Goal: Task Accomplishment & Management: Manage account settings

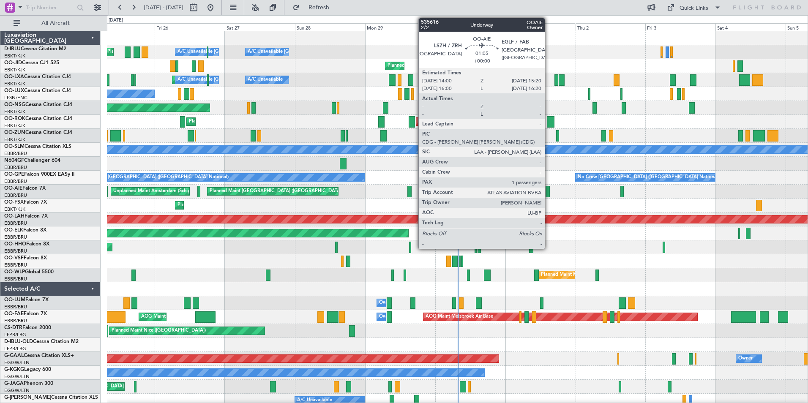
click at [549, 188] on div at bounding box center [548, 191] width 4 height 11
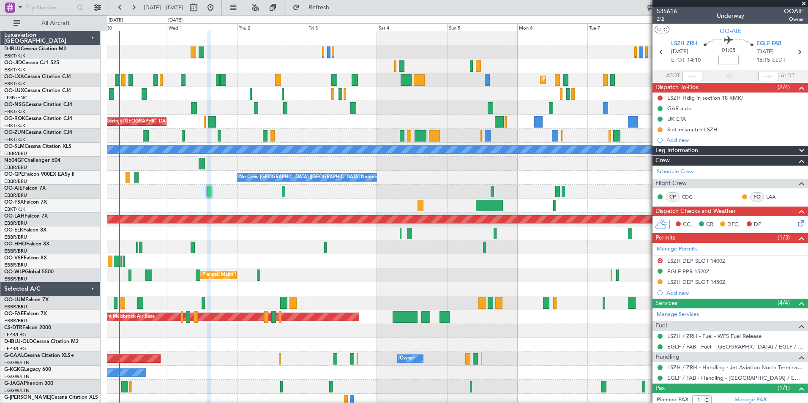
click at [244, 289] on div "A/C Unavailable [GEOGRAPHIC_DATA]-[GEOGRAPHIC_DATA] Planned Maint [GEOGRAPHIC_D…" at bounding box center [457, 310] width 701 height 558
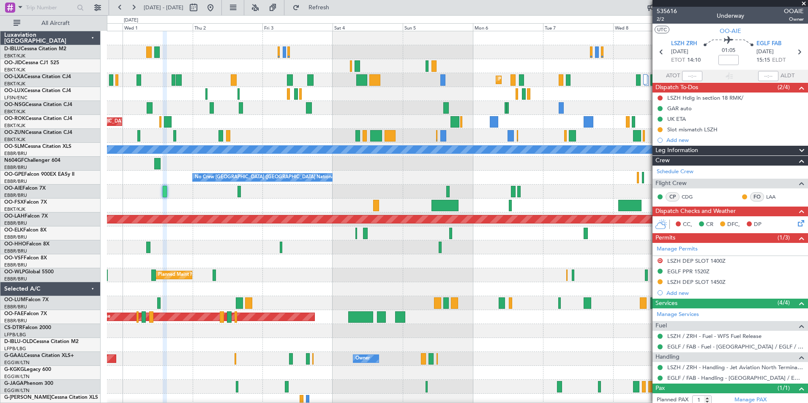
click at [453, 279] on div "Planned Maint Milan (Linate)" at bounding box center [457, 275] width 701 height 14
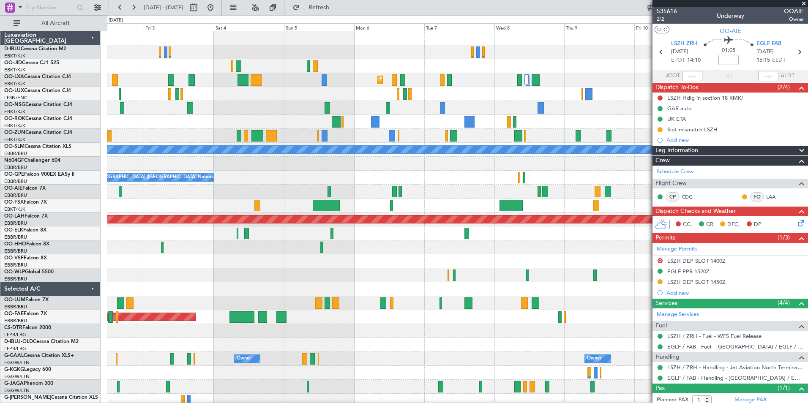
click at [388, 270] on div "Planned Maint Kortrijk-[GEOGRAPHIC_DATA] AOG Maint [GEOGRAPHIC_DATA]-[GEOGRAPHI…" at bounding box center [457, 296] width 701 height 530
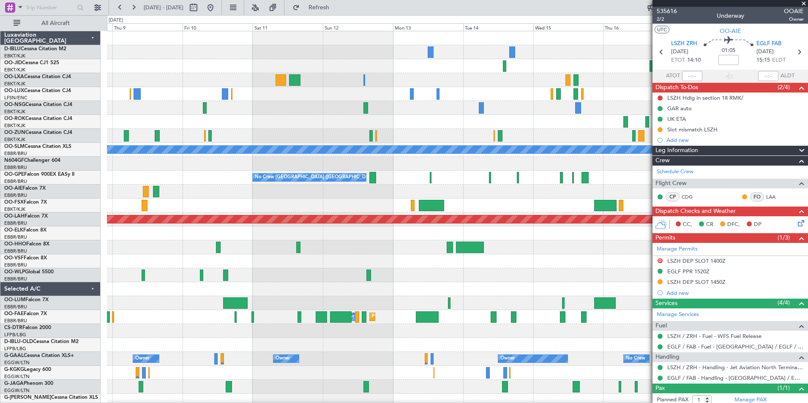
click at [83, 304] on div "A/C Unavailable [GEOGRAPHIC_DATA] No Crew [GEOGRAPHIC_DATA] (Brussels National)…" at bounding box center [404, 209] width 808 height 388
click at [217, 322] on div "A/C Unavailable [GEOGRAPHIC_DATA] No Crew [GEOGRAPHIC_DATA] (Brussels National)…" at bounding box center [457, 296] width 701 height 530
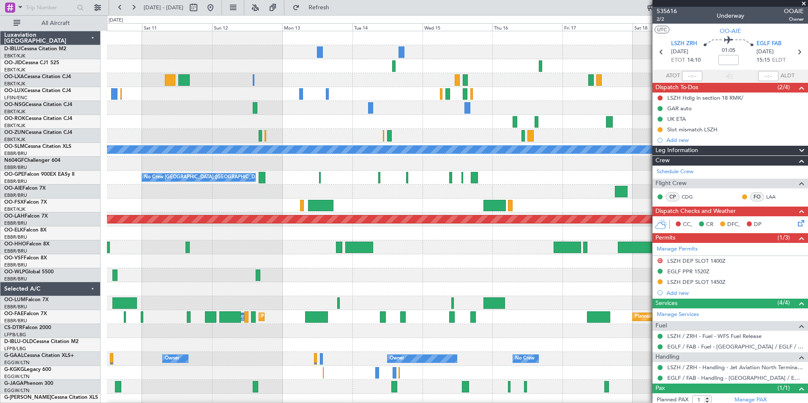
click at [503, 289] on div "A/C Unavailable [GEOGRAPHIC_DATA] No Crew [GEOGRAPHIC_DATA] (Brussels National)…" at bounding box center [457, 317] width 701 height 572
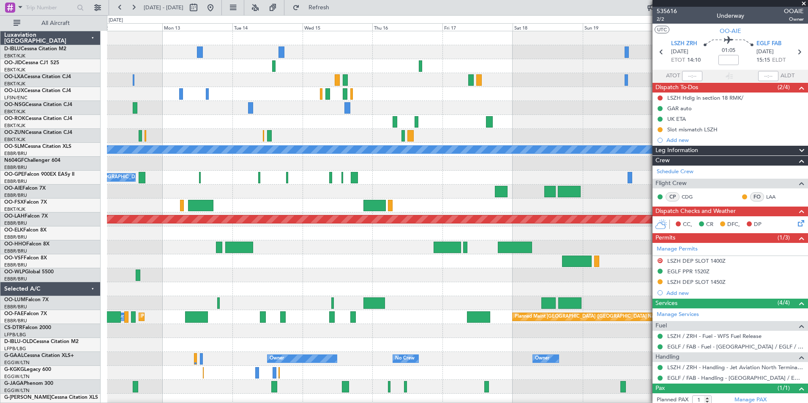
click at [520, 239] on div at bounding box center [457, 234] width 701 height 14
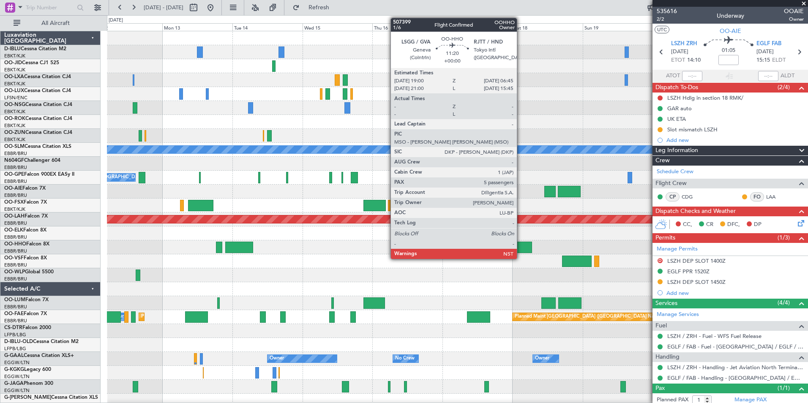
click at [521, 245] on div at bounding box center [515, 247] width 35 height 11
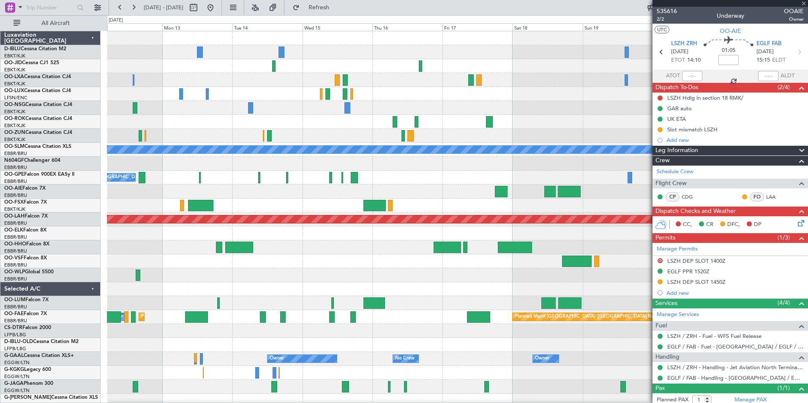
type input "5"
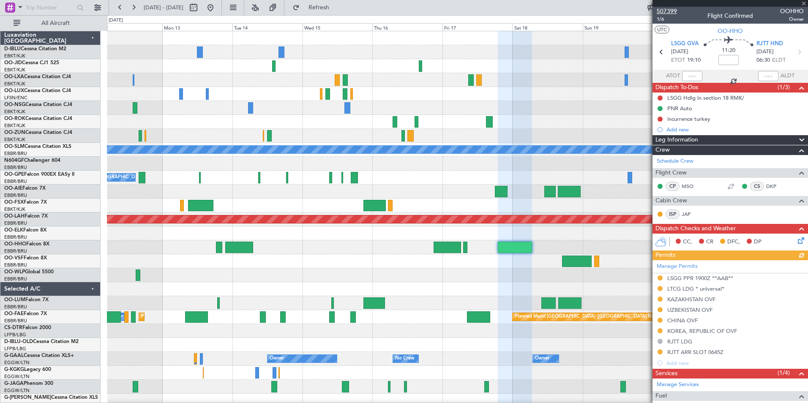
click at [663, 10] on span "507399" at bounding box center [667, 11] width 20 height 9
click at [669, 12] on span "507399" at bounding box center [667, 11] width 20 height 9
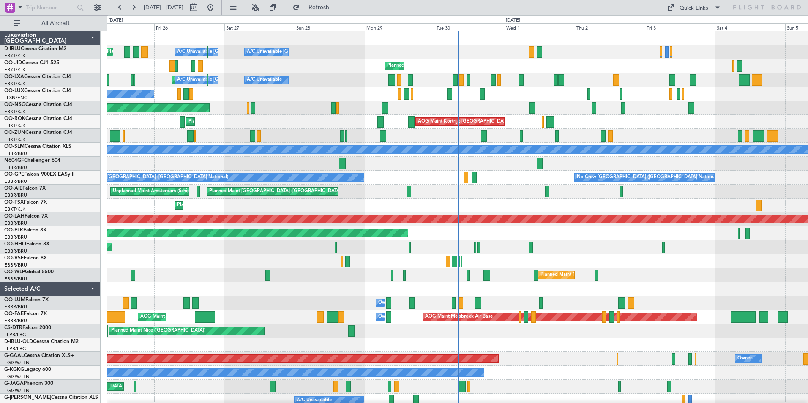
click at [315, 300] on div "A/C Unavailable Kortrijk-Wevelgem Planned Maint Nice (Côte d'Azur Airport) A/C …" at bounding box center [457, 310] width 701 height 558
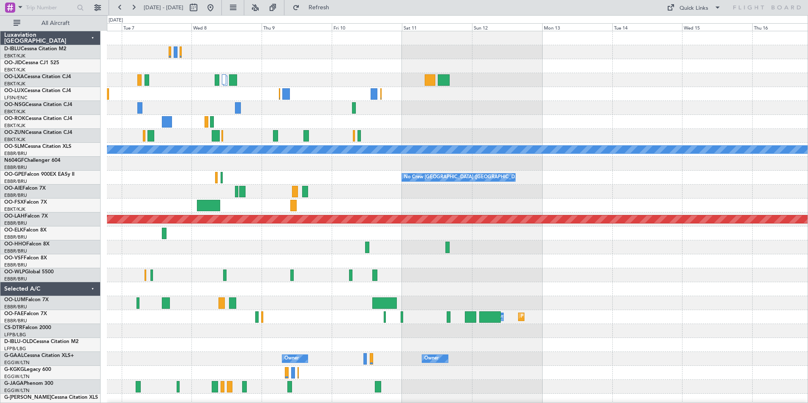
click at [143, 327] on div "Planned Maint Kortrijk-Wevelgem A/C Unavailable Monchengladbach No Crew Brussel…" at bounding box center [457, 310] width 701 height 558
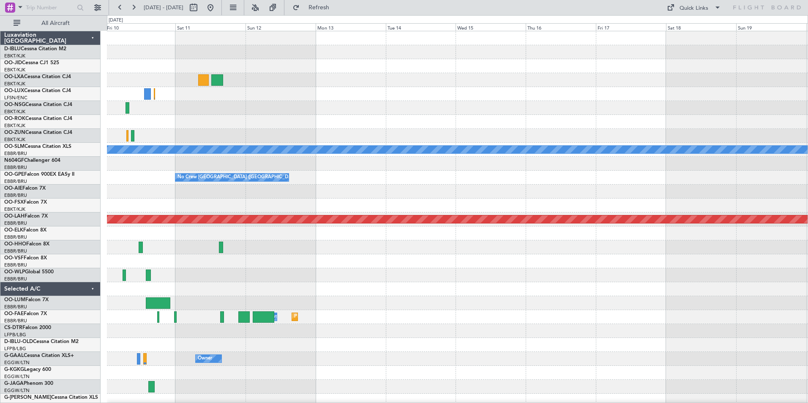
click at [373, 331] on div "A/C Unavailable Monchengladbach No Crew Brussels (Brussels National) Planned Ma…" at bounding box center [457, 296] width 701 height 530
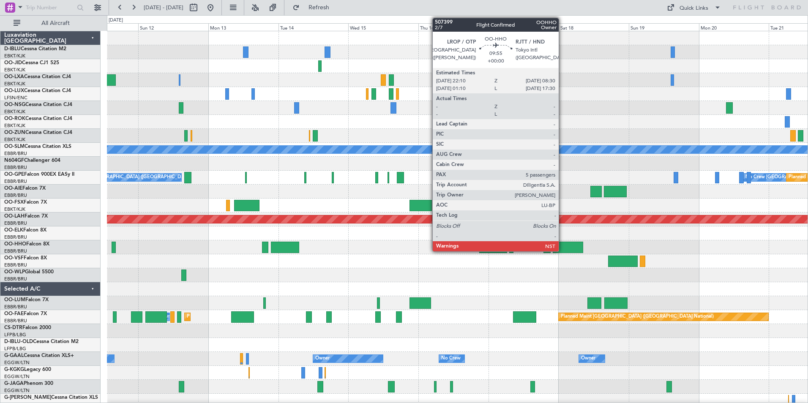
click at [564, 249] on div at bounding box center [568, 247] width 30 height 11
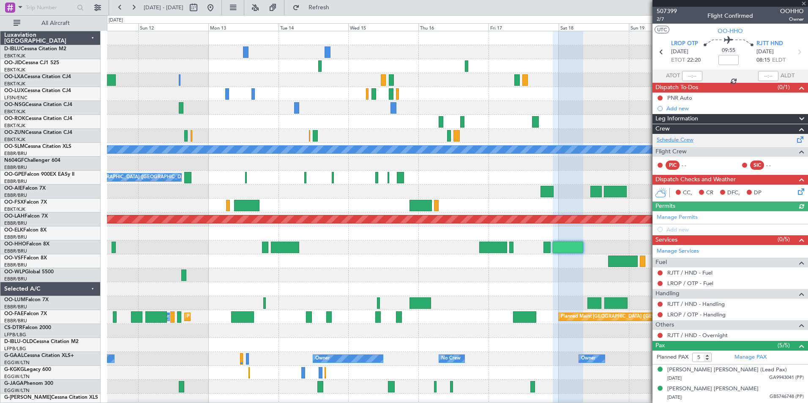
click at [671, 143] on link "Schedule Crew" at bounding box center [675, 140] width 37 height 8
click at [593, 282] on div "No Crew No Crew A/C Unavailable Monchengladbach No Crew Brussels (Brussels Nati…" at bounding box center [457, 317] width 701 height 572
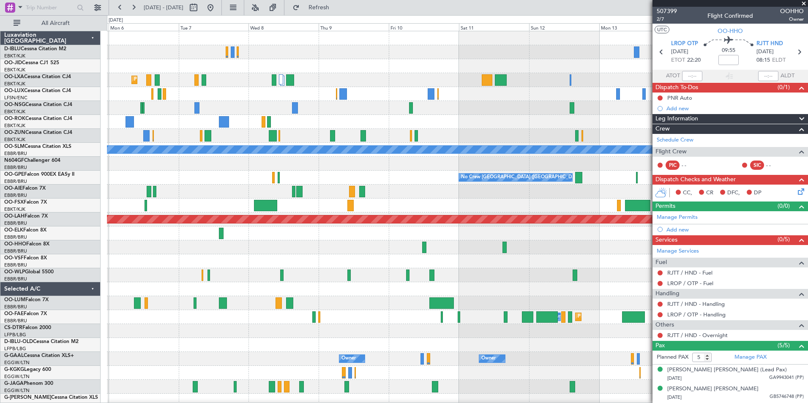
click at [491, 275] on div at bounding box center [457, 275] width 701 height 14
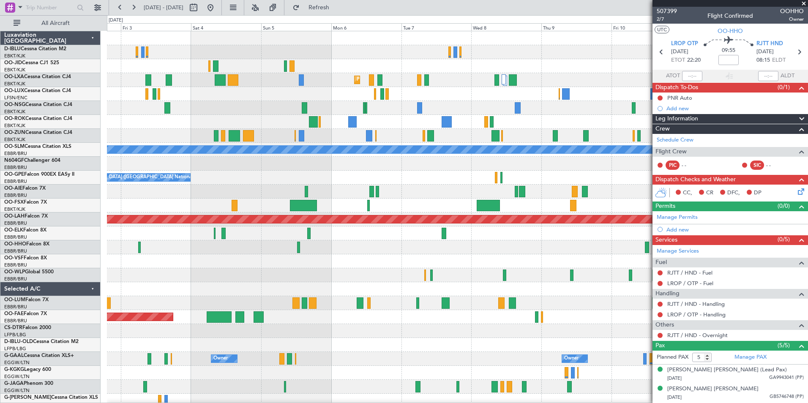
click at [564, 249] on div at bounding box center [457, 248] width 701 height 14
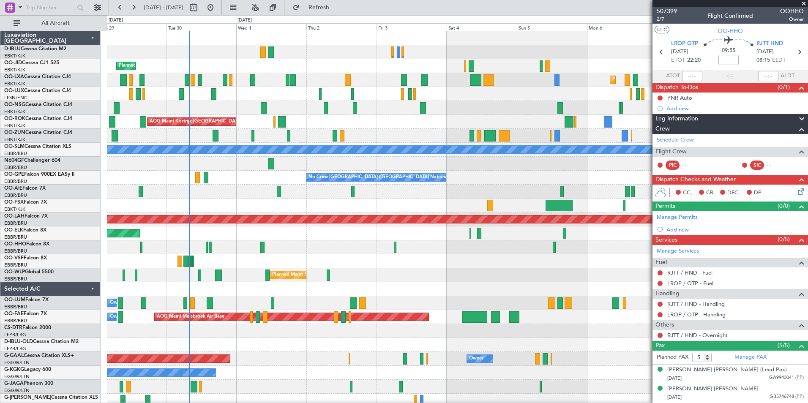
click at [557, 286] on div "A/C Unavailable Kortrijk-Wevelgem Planned Maint Kortrijk-Wevelgem Planned Maint…" at bounding box center [457, 296] width 701 height 530
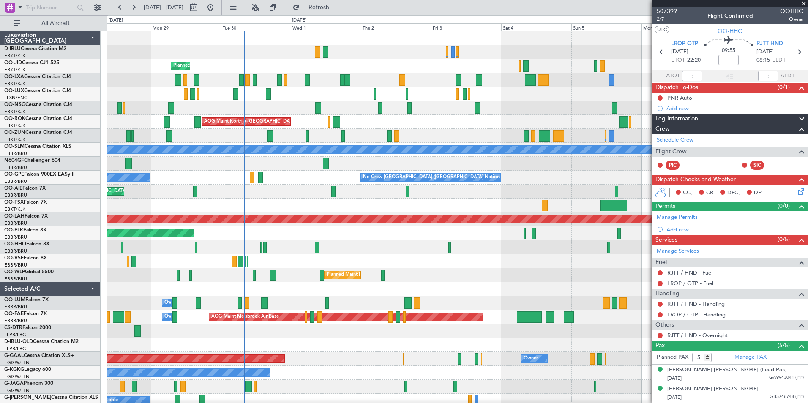
click at [364, 256] on div "A/C Unavailable Kortrijk-Wevelgem A/C Unavailable Brussels (Brussels National) …" at bounding box center [457, 296] width 701 height 530
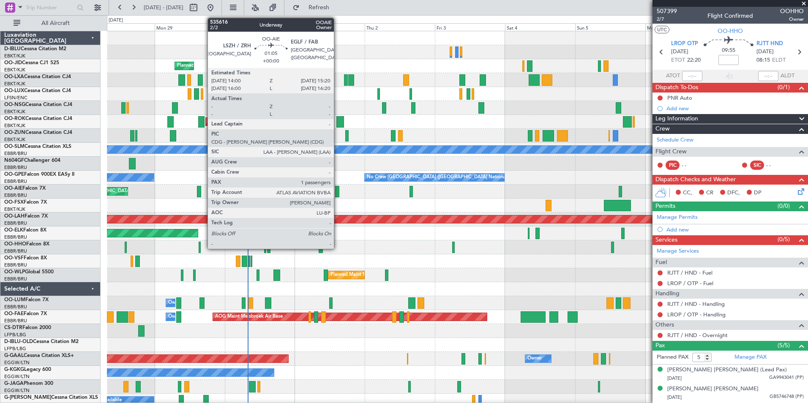
click at [338, 192] on div at bounding box center [337, 191] width 4 height 11
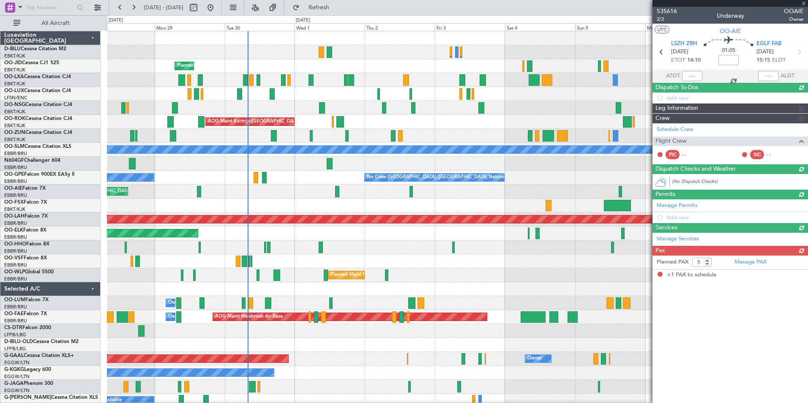
type input "1"
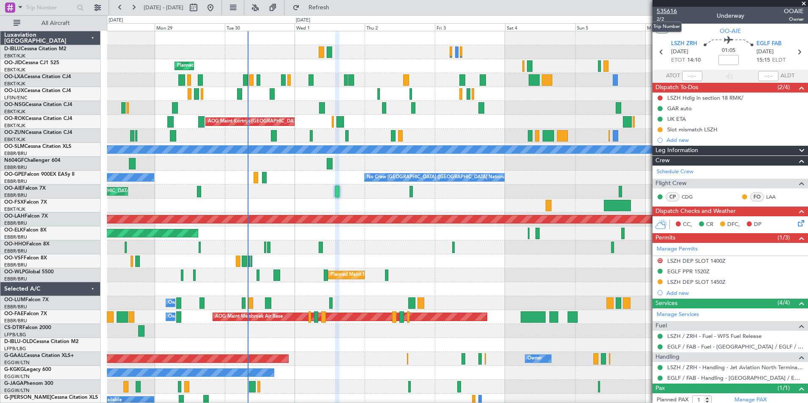
click at [669, 11] on span "535616" at bounding box center [667, 11] width 20 height 9
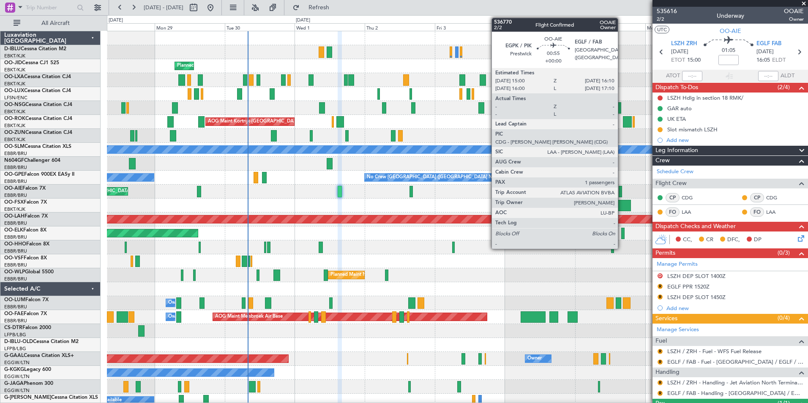
click at [622, 191] on div at bounding box center [621, 191] width 4 height 11
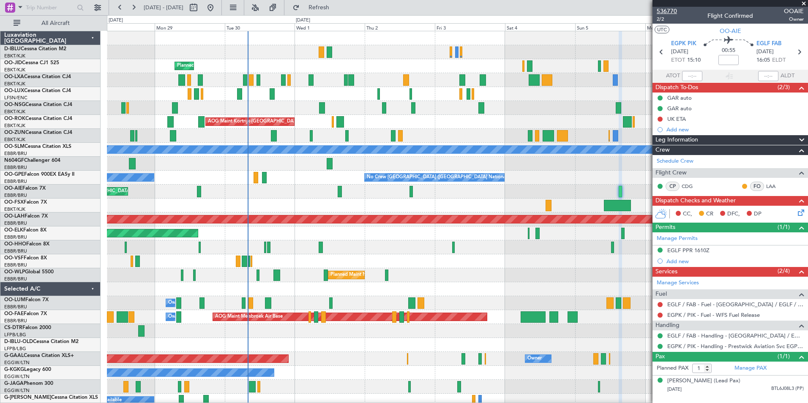
click at [675, 9] on span "536770" at bounding box center [667, 11] width 20 height 9
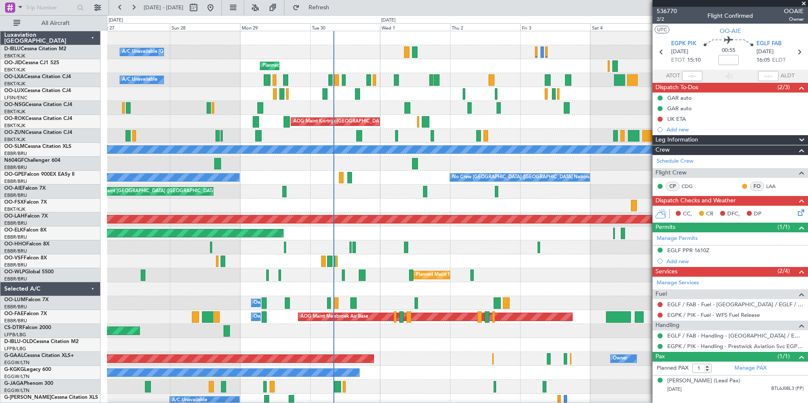
click at [379, 242] on div "Planned Maint Geneva (Cointrin)" at bounding box center [457, 248] width 701 height 14
type input "+00:05"
type input "2"
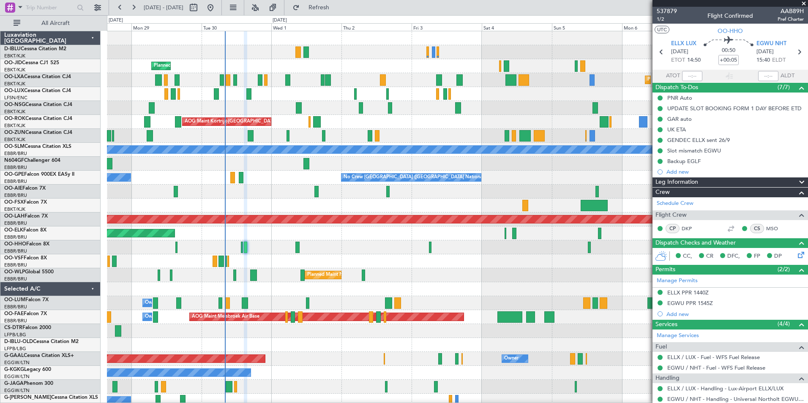
click at [373, 250] on div at bounding box center [457, 248] width 701 height 14
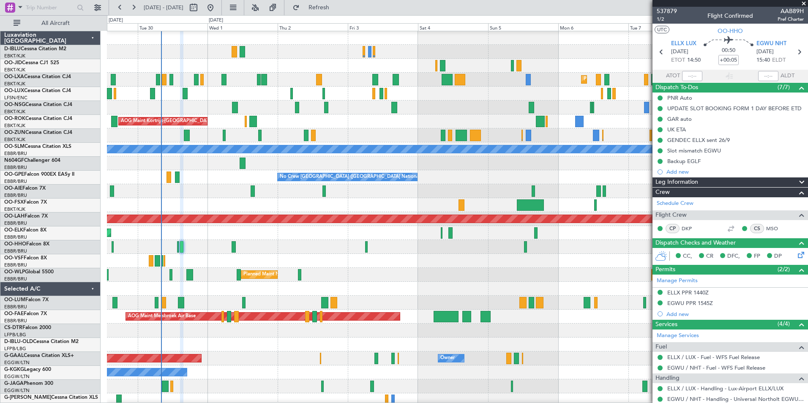
scroll to position [0, 0]
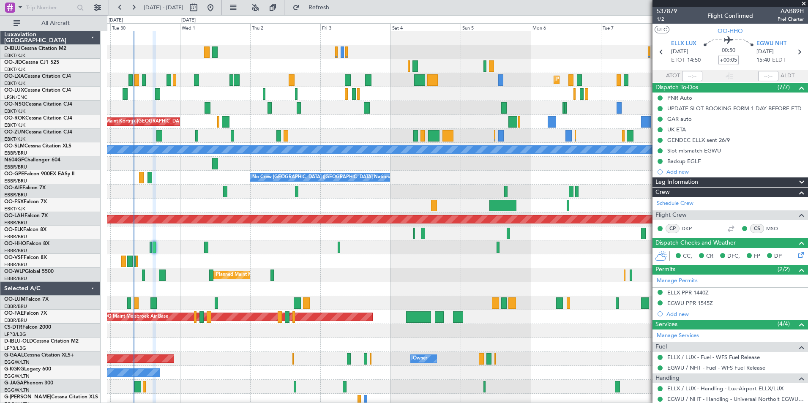
click at [467, 278] on div "Planned Maint Milan (Linate)" at bounding box center [457, 275] width 701 height 14
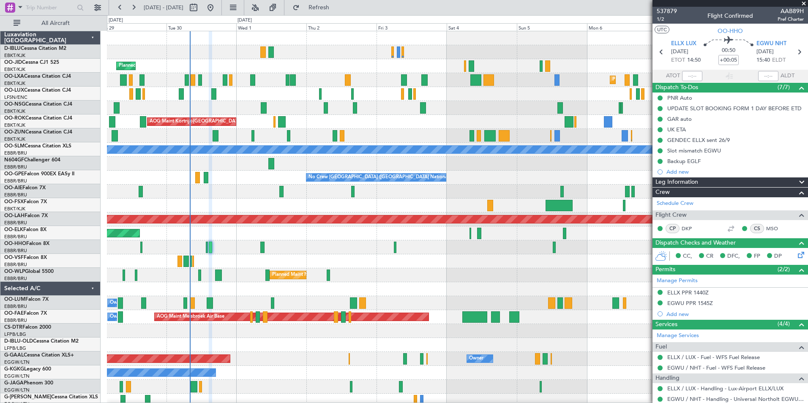
scroll to position [0, 0]
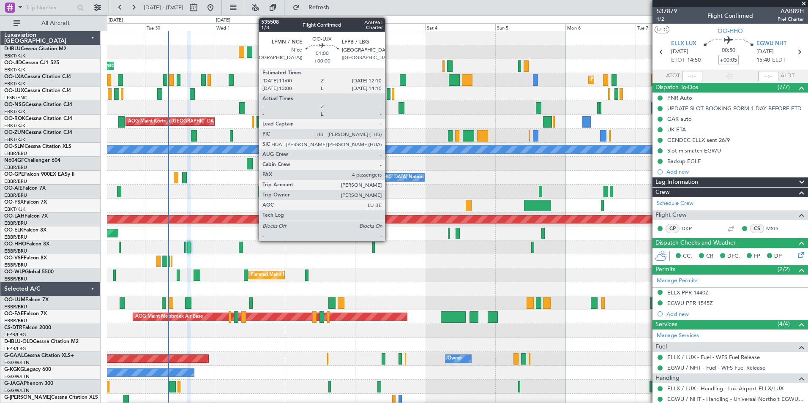
click at [389, 93] on div at bounding box center [389, 93] width 4 height 11
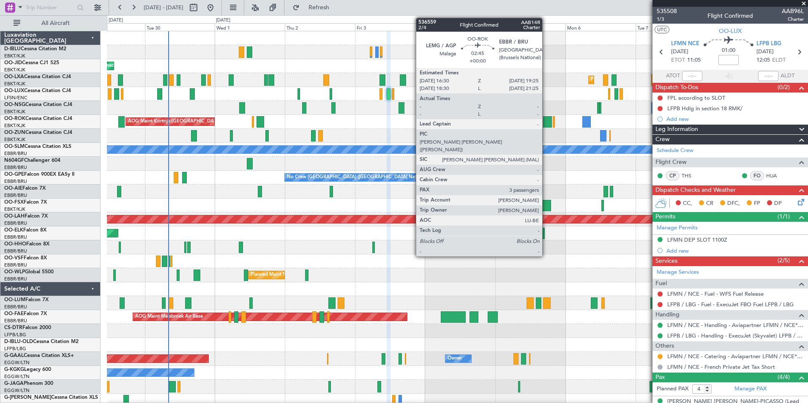
click at [546, 122] on div at bounding box center [547, 121] width 9 height 11
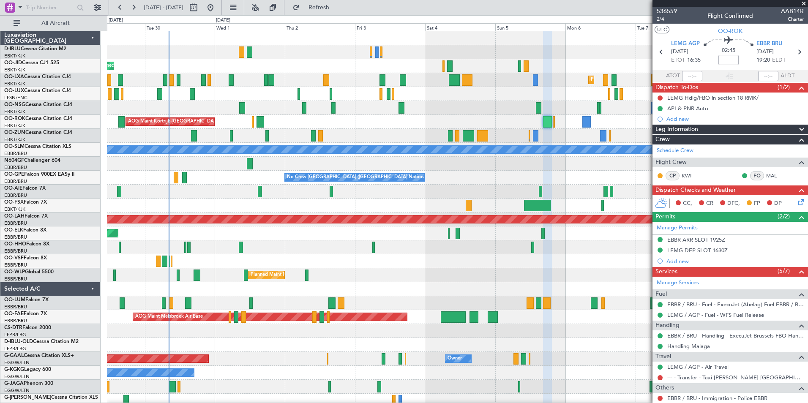
click at [805, 3] on span at bounding box center [804, 4] width 8 height 8
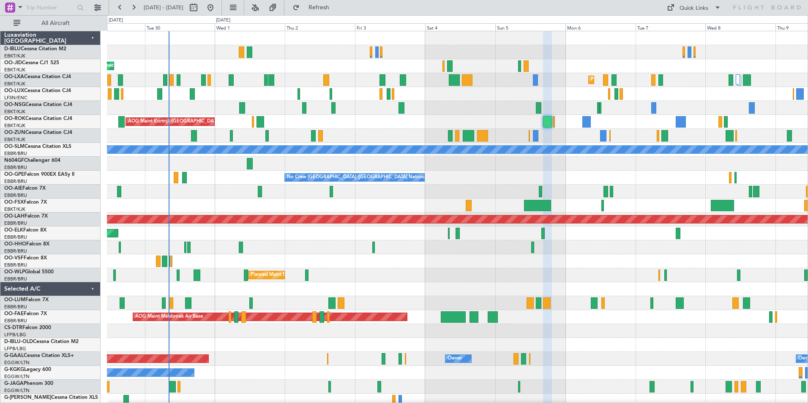
type input "0"
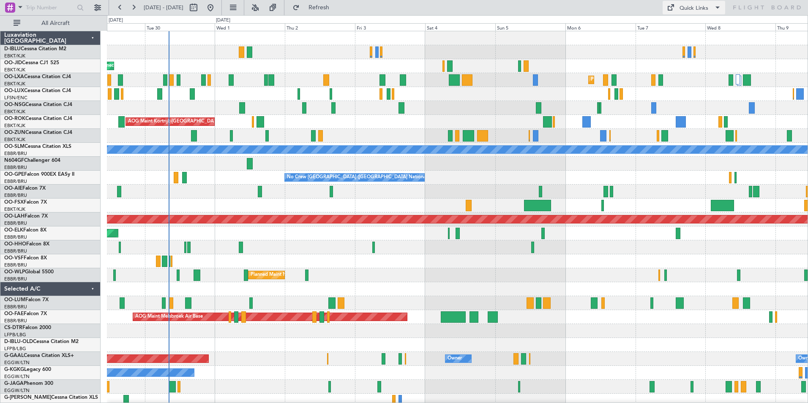
click at [682, 5] on div "Quick Links" at bounding box center [694, 8] width 29 height 8
click at [682, 18] on button "Trip Builder" at bounding box center [694, 28] width 63 height 20
click at [705, 7] on div "Quick Links" at bounding box center [694, 8] width 29 height 8
click at [694, 32] on button "Trip Builder" at bounding box center [694, 28] width 63 height 20
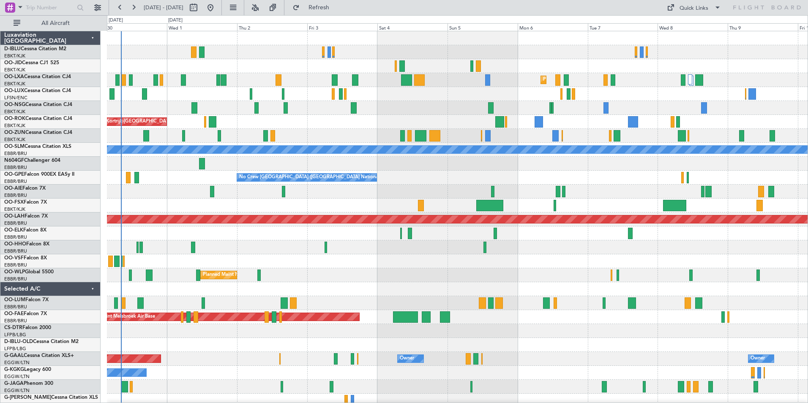
click at [590, 255] on div "A/C Unavailable Kortrijk-Wevelgem Planned Maint Kortrijk-Wevelgem Planned Maint…" at bounding box center [457, 296] width 701 height 530
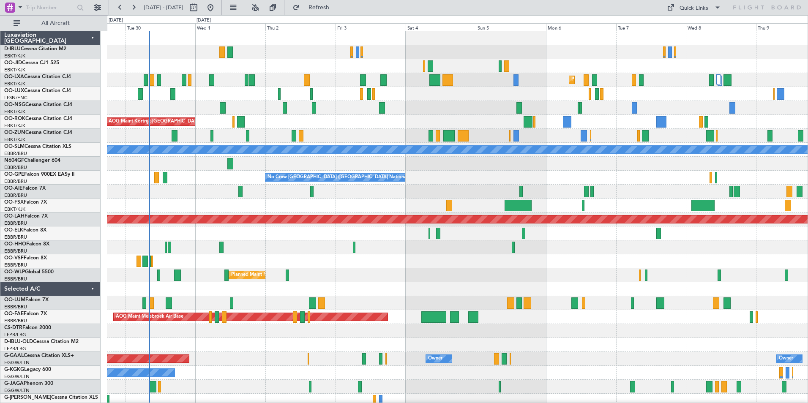
click at [561, 266] on div "A/C Unavailable Kortrijk-Wevelgem Planned Maint Kortrijk-Wevelgem Planned Maint…" at bounding box center [457, 296] width 701 height 530
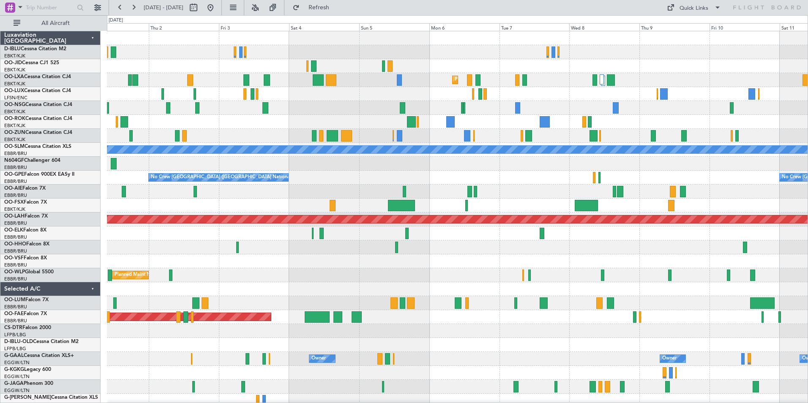
click at [689, 252] on div at bounding box center [457, 248] width 701 height 14
click at [808, 277] on html "05 Oct 2025 - 15 Oct 2025 Refresh Quick Links All Aircraft Planned Maint Kortri…" at bounding box center [404, 201] width 808 height 403
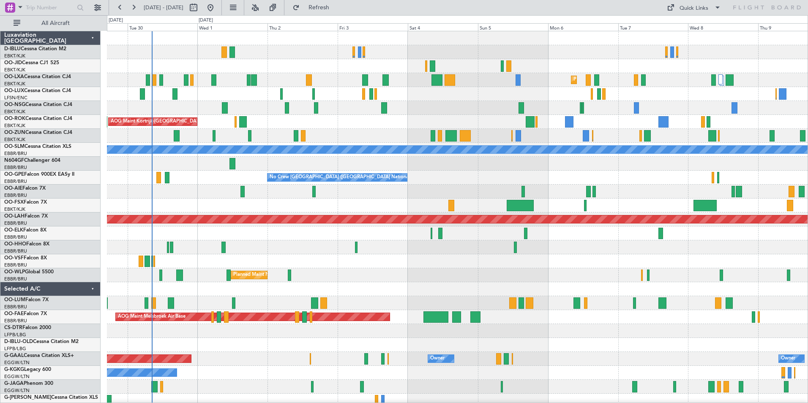
click at [494, 291] on div at bounding box center [457, 289] width 701 height 14
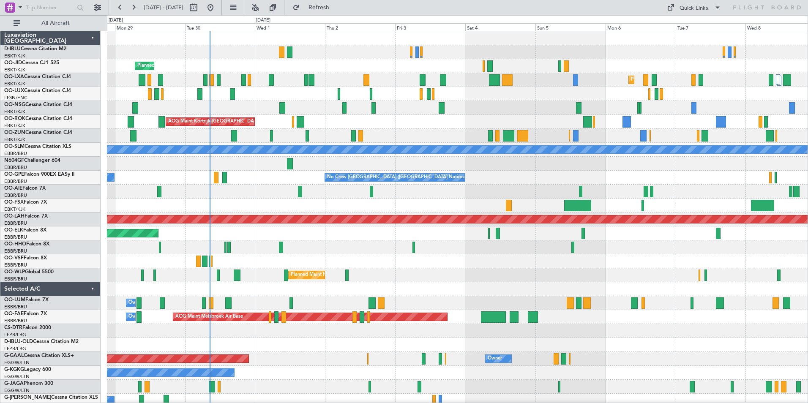
click at [345, 263] on div "A/C Unavailable Kortrijk-Wevelgem A/C Unavailable Brussels (Brussels National) …" at bounding box center [457, 296] width 701 height 530
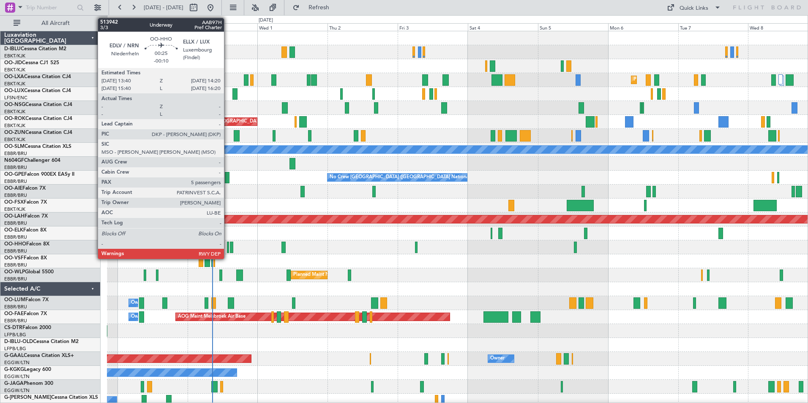
click at [228, 249] on div at bounding box center [228, 247] width 2 height 11
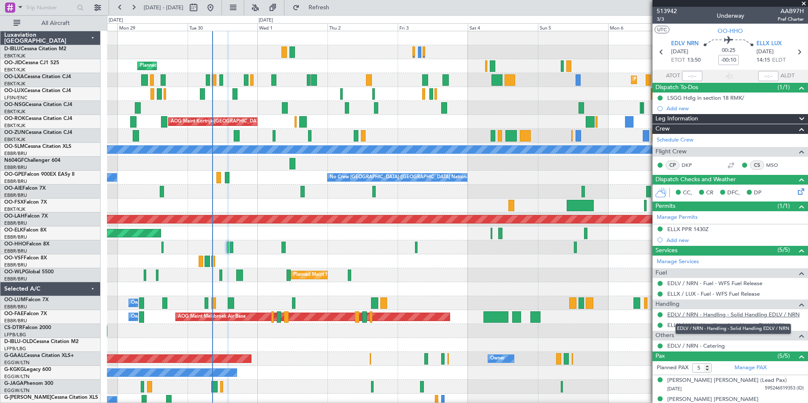
click at [719, 317] on link "EDLV / NRN - Handling - Solid Handling EDLV / NRN" at bounding box center [734, 314] width 132 height 7
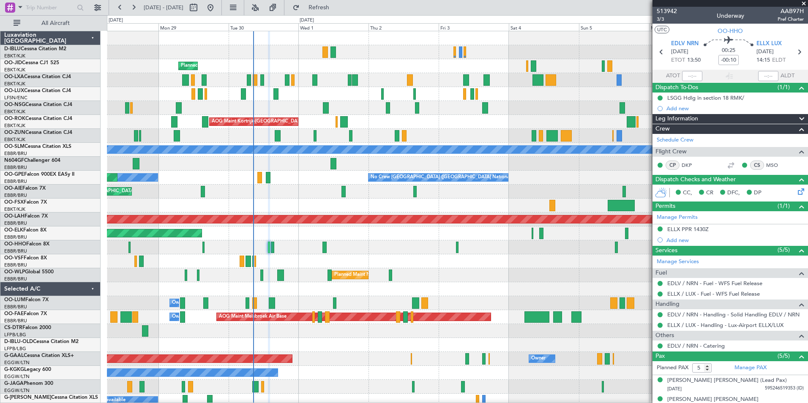
click at [436, 292] on div at bounding box center [457, 289] width 701 height 14
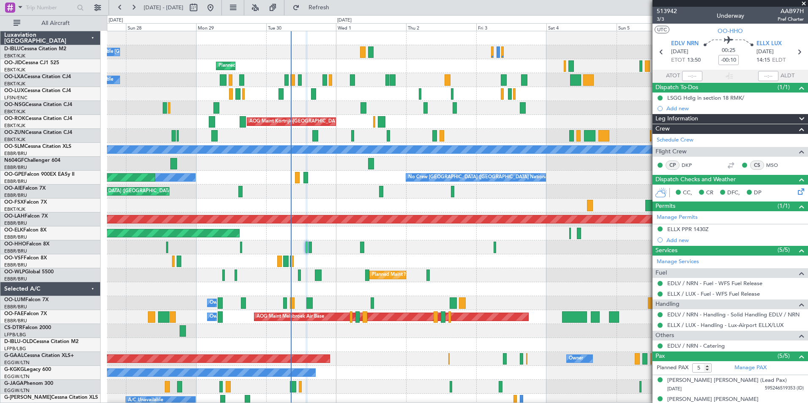
click at [490, 299] on div "A/C Unavailable Kortrijk-Wevelgem A/C Unavailable Brussels (Brussels National) …" at bounding box center [457, 296] width 701 height 530
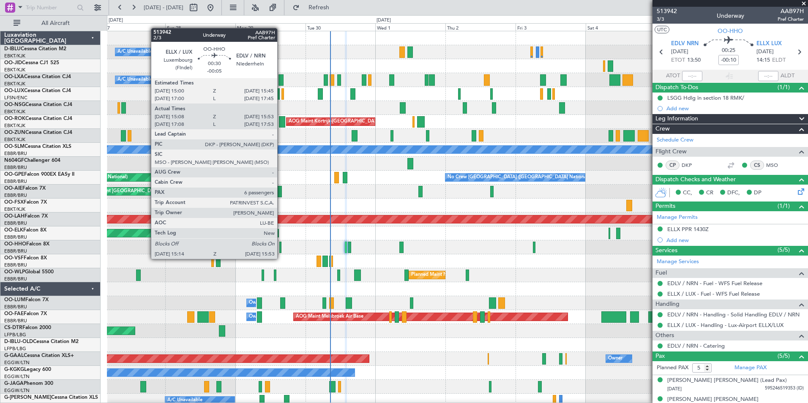
click at [281, 251] on div at bounding box center [280, 247] width 2 height 11
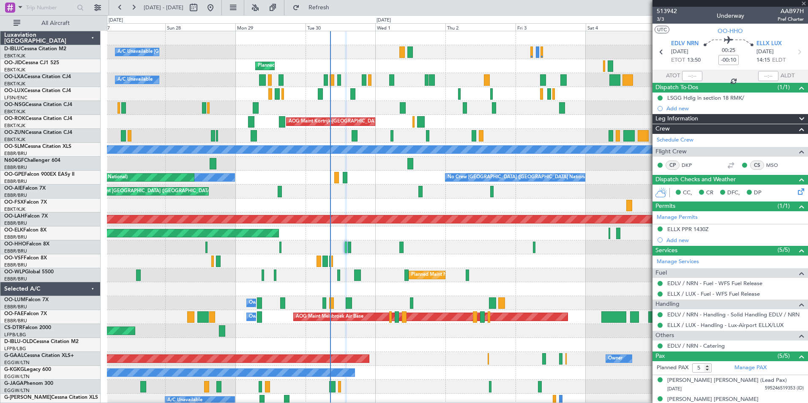
type input "-00:05"
type input "15:18"
type input "15:48"
type input "6"
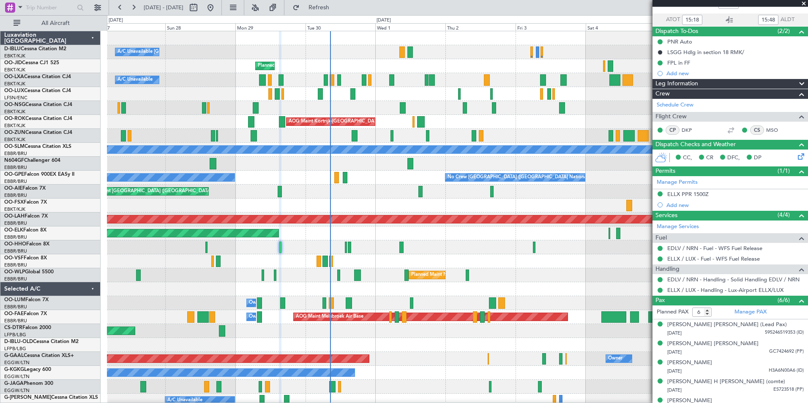
scroll to position [44, 0]
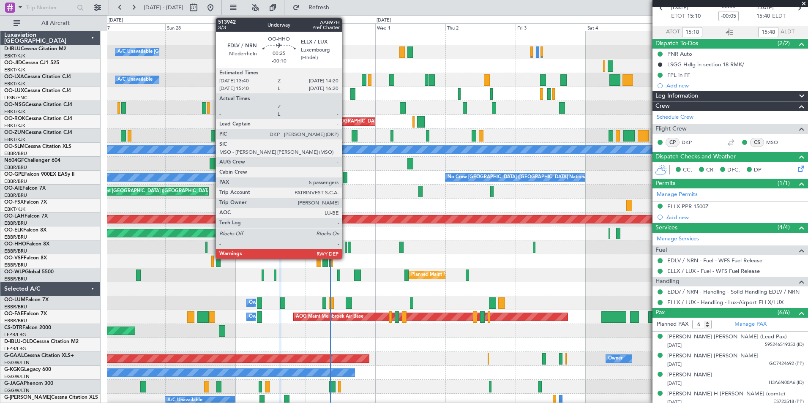
click at [346, 247] on div at bounding box center [346, 247] width 2 height 11
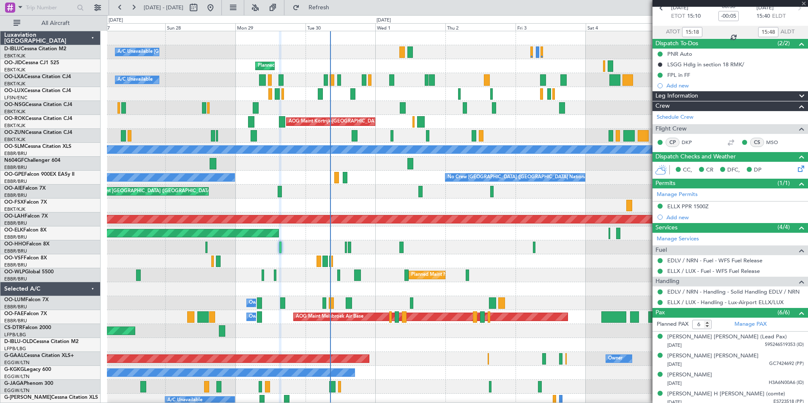
type input "-00:10"
type input "5"
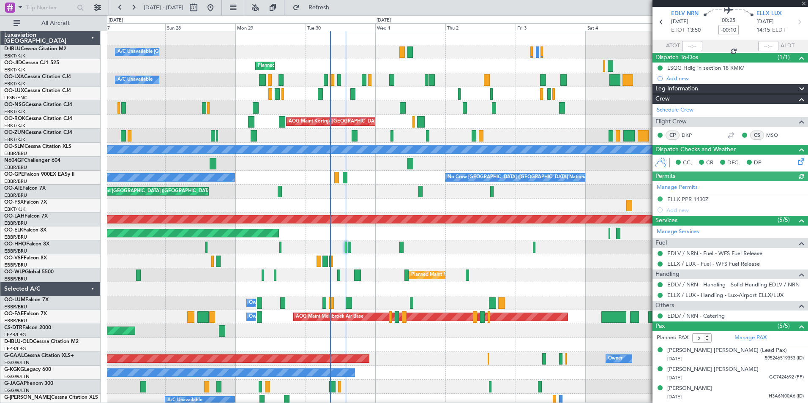
scroll to position [67, 0]
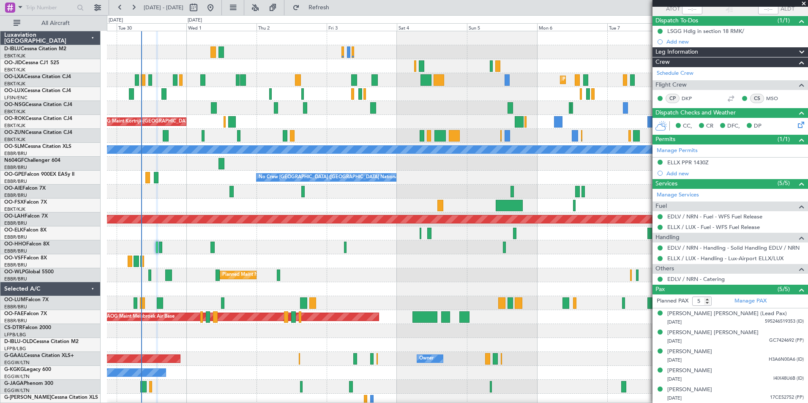
click at [405, 317] on div "A/C Unavailable Kortrijk-Wevelgem Planned Maint Kortrijk-Wevelgem Planned Maint…" at bounding box center [457, 296] width 701 height 530
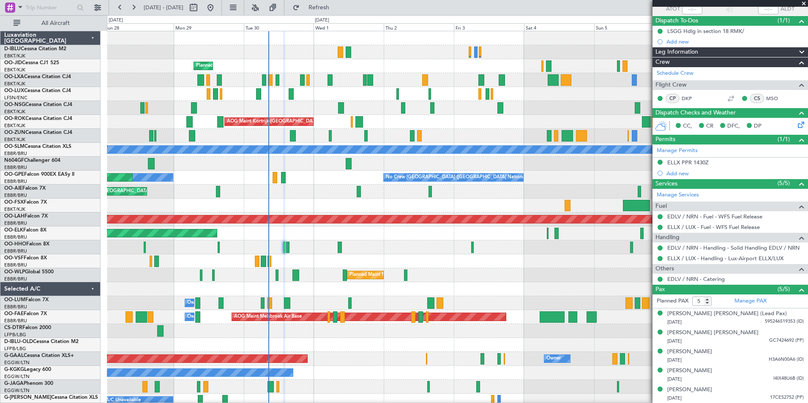
click at [432, 292] on div at bounding box center [457, 289] width 701 height 14
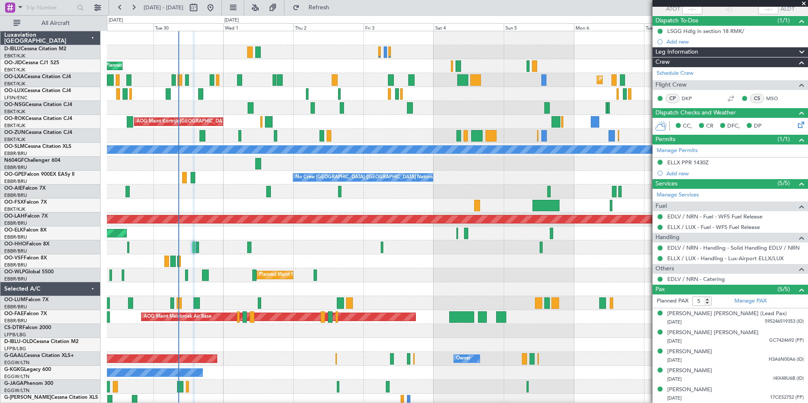
click at [440, 266] on div "A/C Unavailable Kortrijk-Wevelgem A/C Unavailable Brussels (Brussels National) …" at bounding box center [457, 296] width 701 height 530
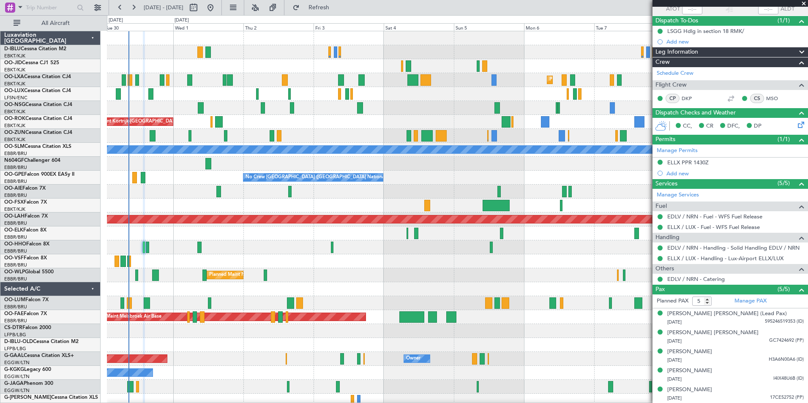
click at [433, 277] on div "A/C Unavailable Kortrijk-Wevelgem Planned Maint Kortrijk-Wevelgem Planned Maint…" at bounding box center [457, 296] width 701 height 530
click at [467, 271] on div "Planned Maint Milan (Linate)" at bounding box center [457, 275] width 701 height 14
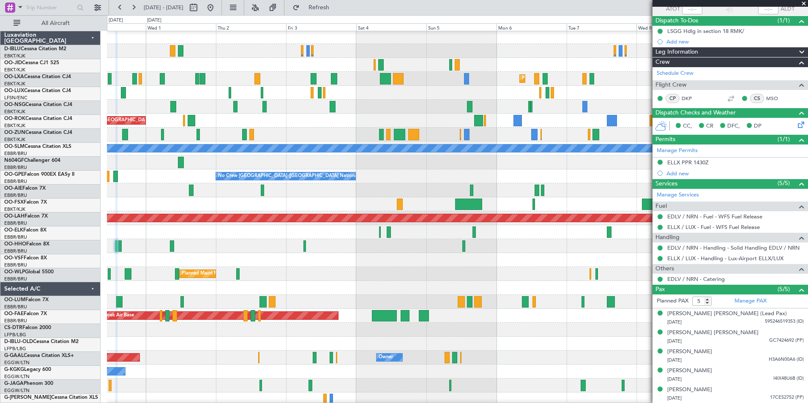
scroll to position [1, 0]
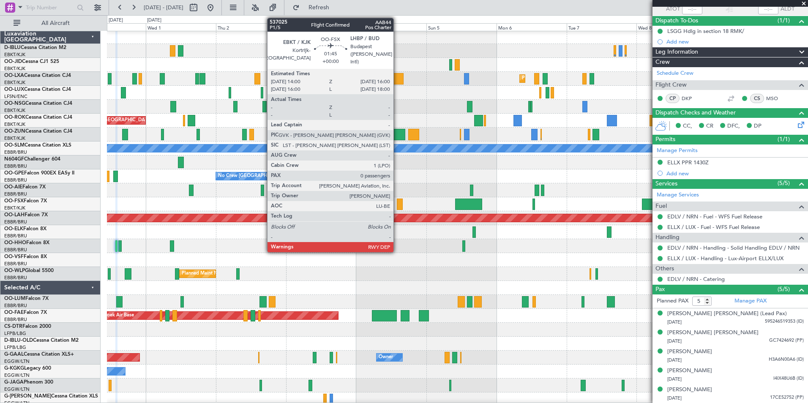
click at [397, 208] on div at bounding box center [400, 204] width 6 height 11
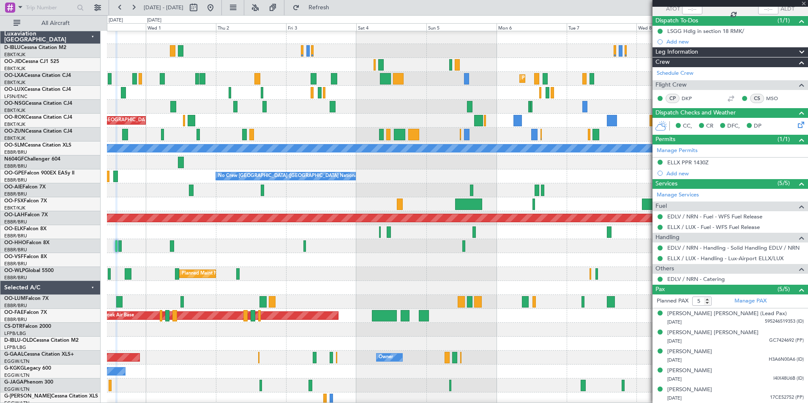
type input "0"
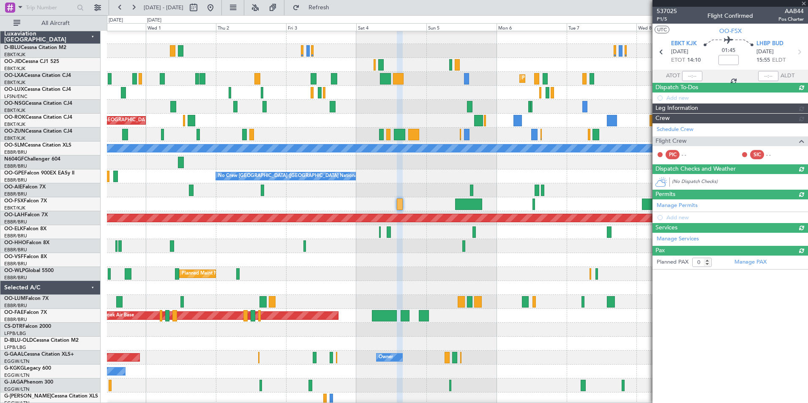
scroll to position [0, 0]
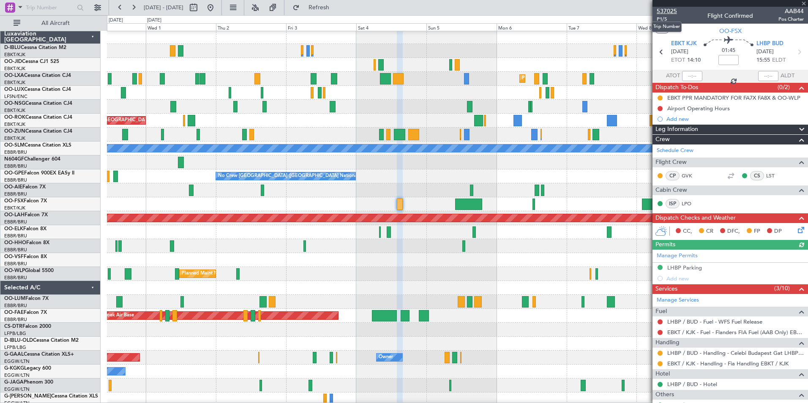
click at [675, 8] on span "537025" at bounding box center [667, 11] width 20 height 9
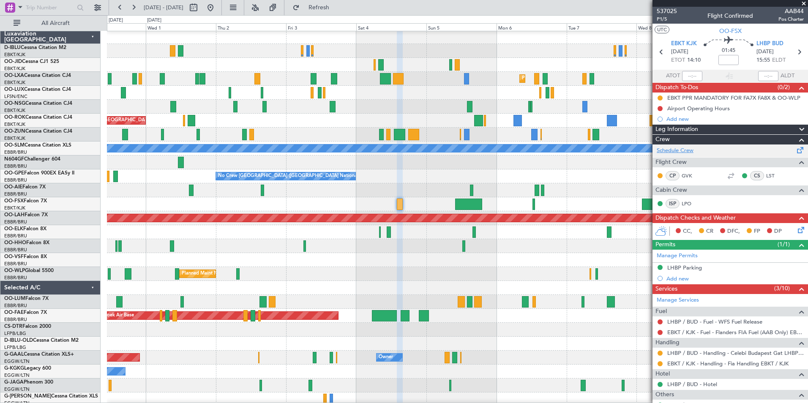
click at [668, 152] on link "Schedule Crew" at bounding box center [675, 151] width 37 height 8
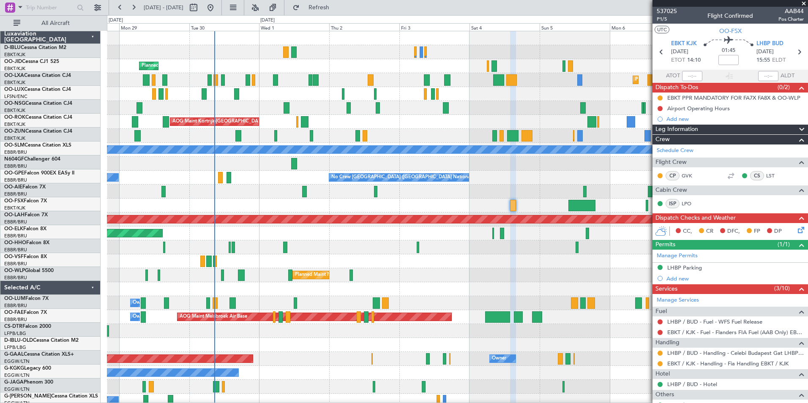
click at [411, 280] on div "Planned Maint Milan (Linate)" at bounding box center [457, 275] width 701 height 14
click at [661, 13] on span "537025" at bounding box center [667, 11] width 20 height 9
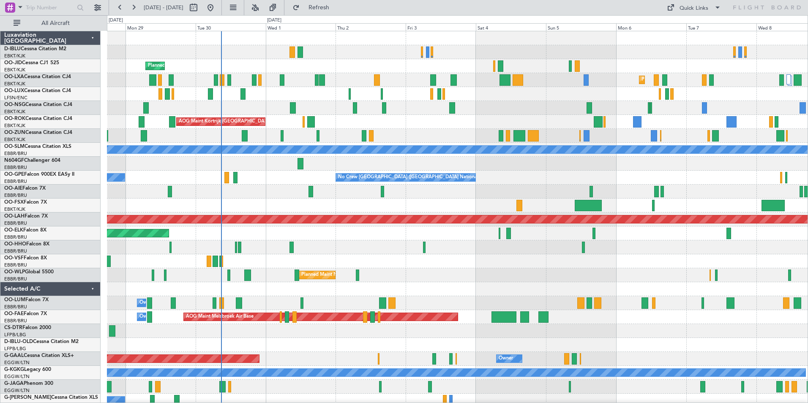
click at [477, 301] on div "A/C Unavailable [GEOGRAPHIC_DATA]-[GEOGRAPHIC_DATA] A/C Unavailable [GEOGRAPHIC…" at bounding box center [457, 296] width 701 height 530
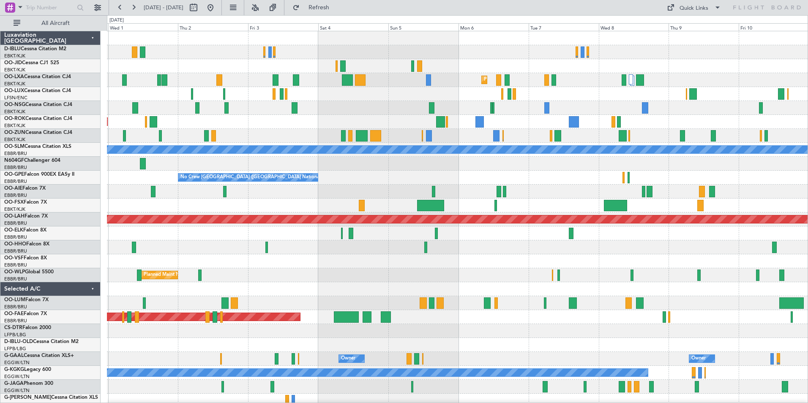
click at [266, 294] on div "Planned Maint Kortrijk-[GEOGRAPHIC_DATA] Planned Maint [GEOGRAPHIC_DATA]-[GEOGR…" at bounding box center [457, 296] width 701 height 530
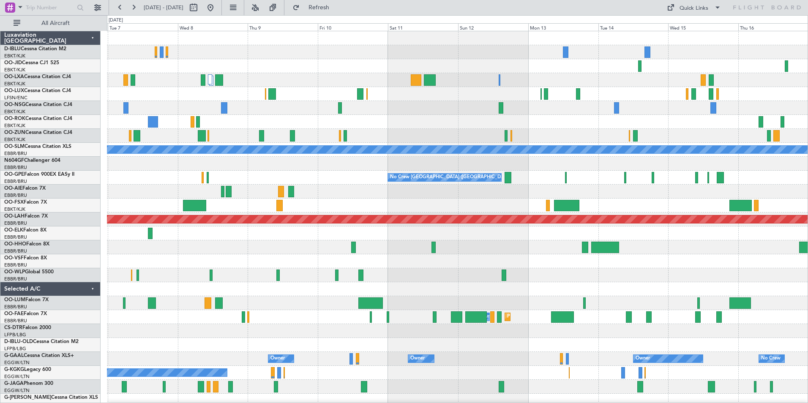
click at [222, 313] on div "Planned Maint Kortrijk-[GEOGRAPHIC_DATA] A/C Unavailable [GEOGRAPHIC_DATA] No C…" at bounding box center [457, 296] width 701 height 530
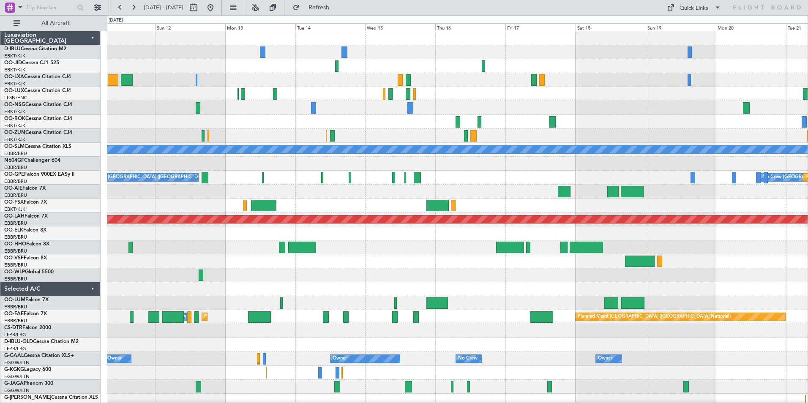
click at [209, 304] on div "A/C Unavailable Monchengladbach No Crew Brussels (Brussels National) No Crew Br…" at bounding box center [457, 317] width 701 height 572
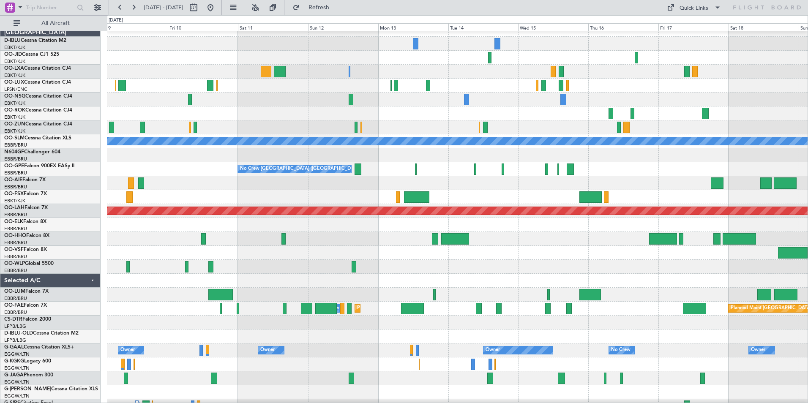
click at [808, 279] on html "11 Oct 2025 - 21 Oct 2025 Refresh Quick Links All Aircraft A/C Unavailable Monc…" at bounding box center [404, 201] width 808 height 403
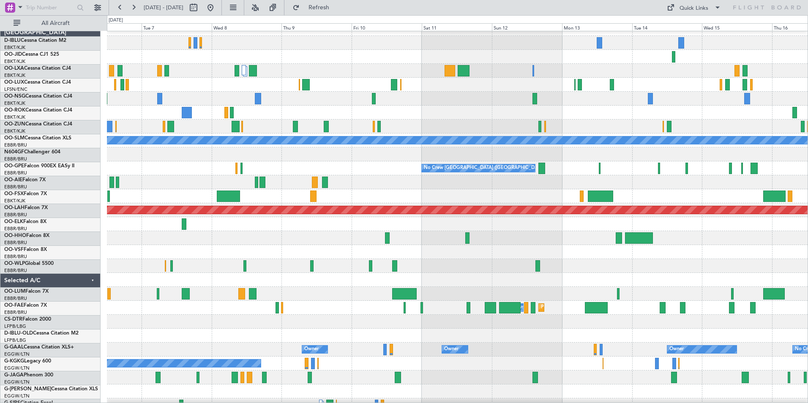
scroll to position [9, 0]
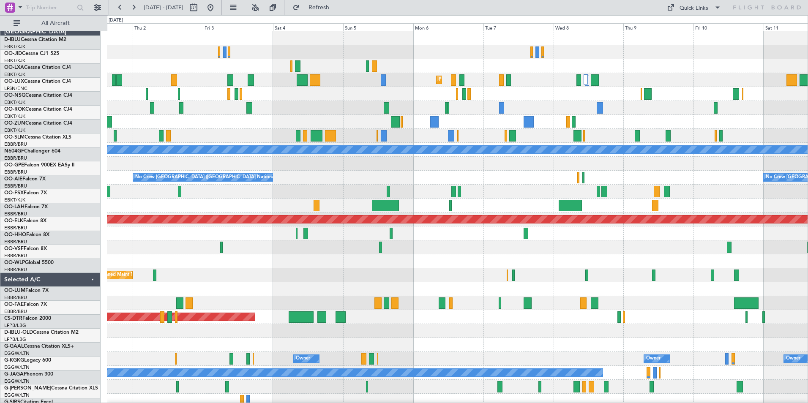
click at [808, 291] on html "11 Oct 2025 - 21 Oct 2025 Refresh Quick Links All Aircraft Planned Maint Kortri…" at bounding box center [404, 201] width 808 height 403
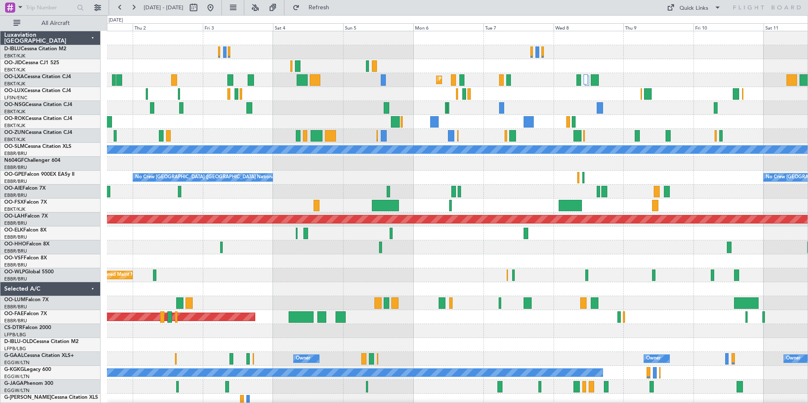
click at [709, 295] on div at bounding box center [457, 289] width 701 height 14
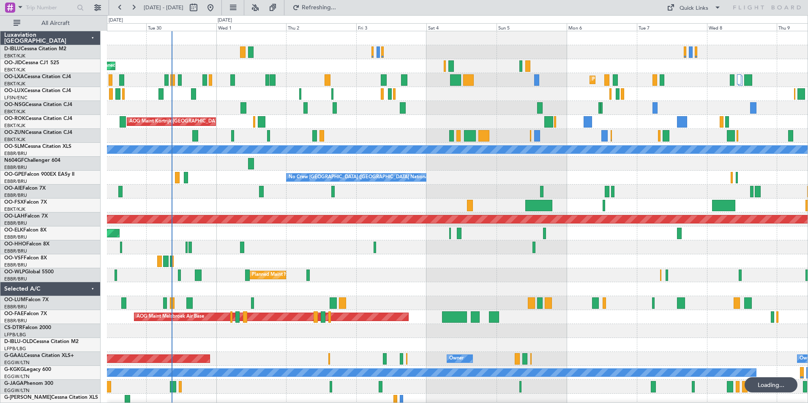
click at [416, 284] on div "A/C Unavailable Kortrijk-Wevelgem Planned Maint Kortrijk-Wevelgem Planned Maint…" at bounding box center [457, 296] width 701 height 530
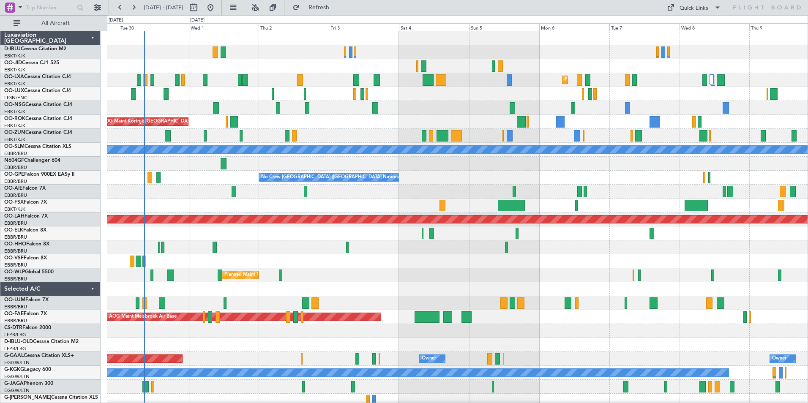
click at [405, 284] on div at bounding box center [457, 289] width 701 height 14
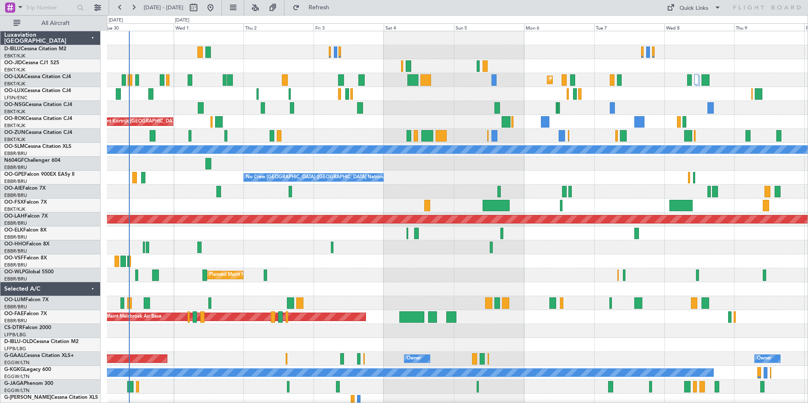
click at [180, 298] on div "A/C Unavailable Kortrijk-Wevelgem Planned Maint Kortrijk-Wevelgem Planned Maint…" at bounding box center [457, 296] width 701 height 530
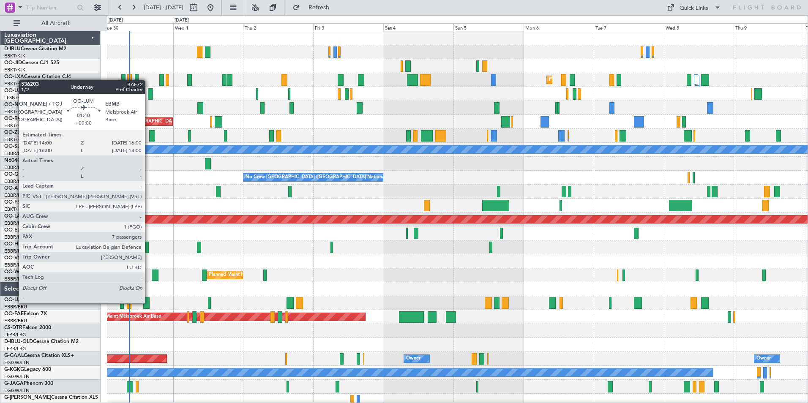
click at [149, 303] on div at bounding box center [146, 303] width 6 height 11
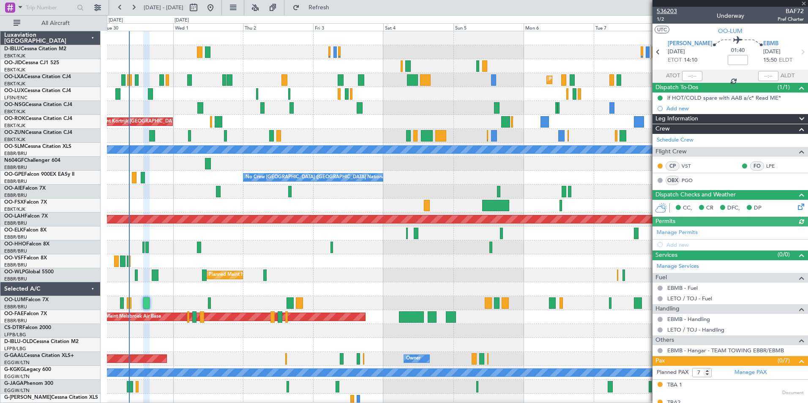
click at [670, 10] on span "536203" at bounding box center [667, 11] width 20 height 9
click at [322, 298] on div "A/C Unavailable Kortrijk-Wevelgem Planned Maint Kortrijk-Wevelgem Planned Maint…" at bounding box center [457, 296] width 701 height 530
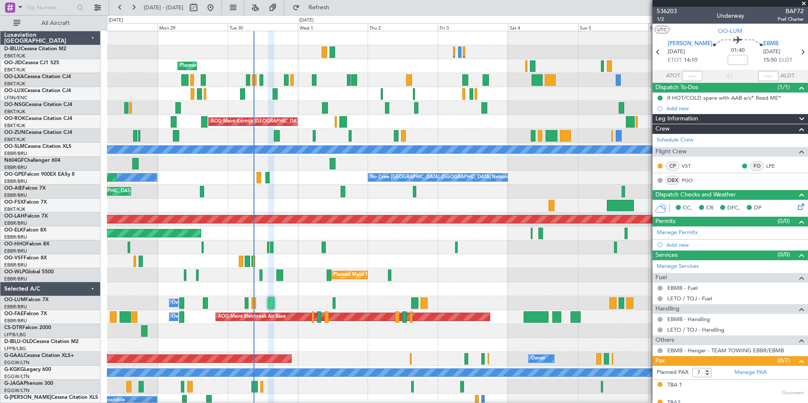
click at [358, 304] on div "Owner Melsbroek Air Base" at bounding box center [457, 303] width 701 height 14
